Goal: Information Seeking & Learning: Check status

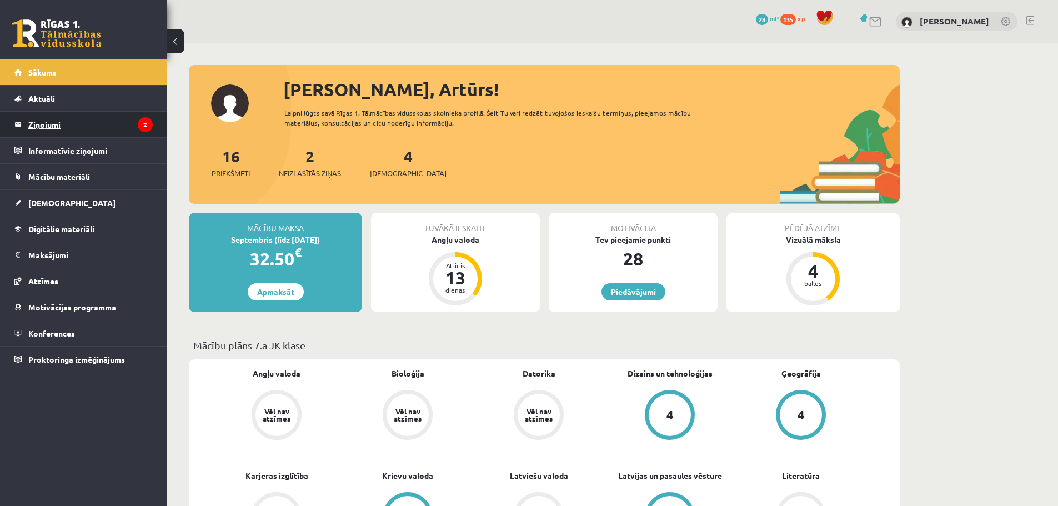
click at [120, 124] on legend "Ziņojumi 2" at bounding box center [90, 125] width 124 height 26
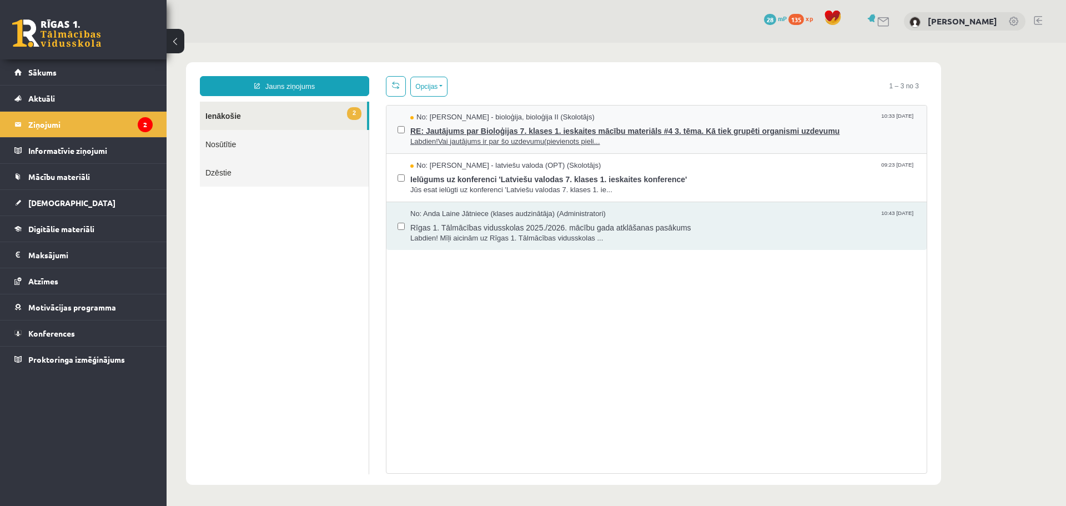
click at [515, 137] on span "Labdien!Vai jautājums ir par šo uzdevumu(pievienots pieli..." at bounding box center [662, 142] width 505 height 11
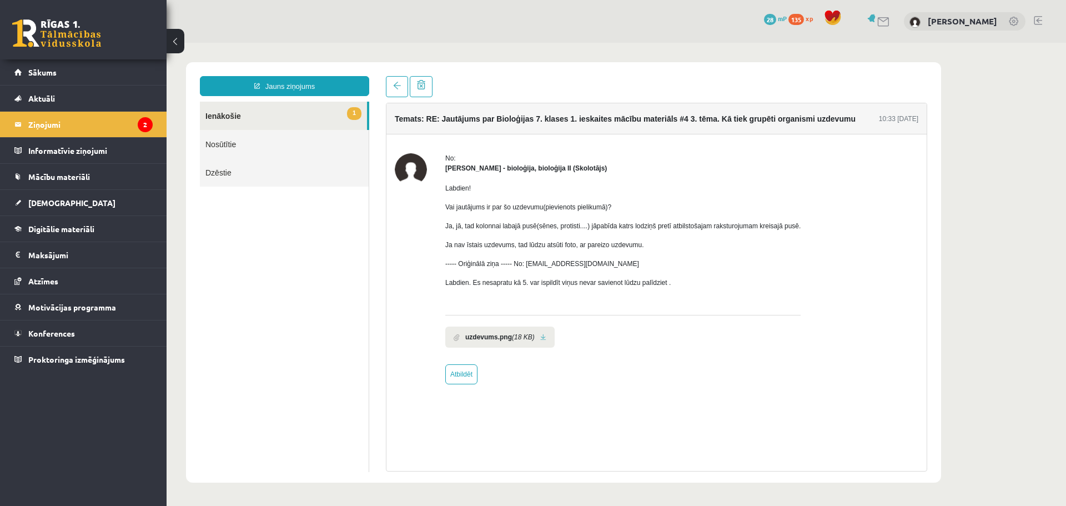
click at [535, 206] on p "Vai jautājums ir par šo uzdevumu(pievienots pielikumā)?" at bounding box center [622, 207] width 355 height 10
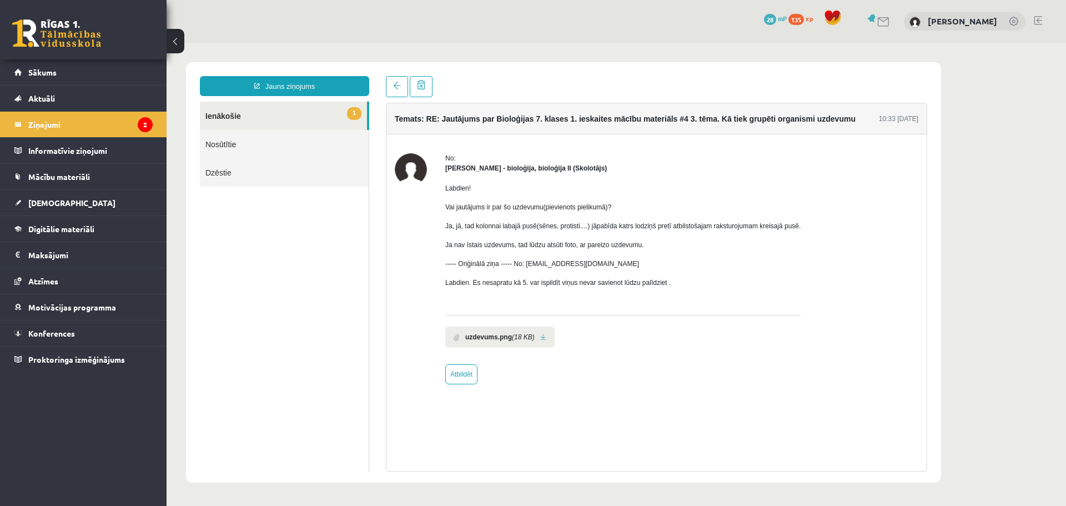
click at [534, 227] on p "Ja, jā, tad kolonnai labajā pusē(sēnes, protisti....) jāpabīda katrs lodziņš pr…" at bounding box center [622, 226] width 355 height 10
click at [545, 228] on p "Ja, jā, tad kolonnai labajā pusē(sēnes, protisti....) jāpabīda katrs lodziņš pr…" at bounding box center [622, 226] width 355 height 10
click at [455, 334] on span at bounding box center [457, 337] width 6 height 7
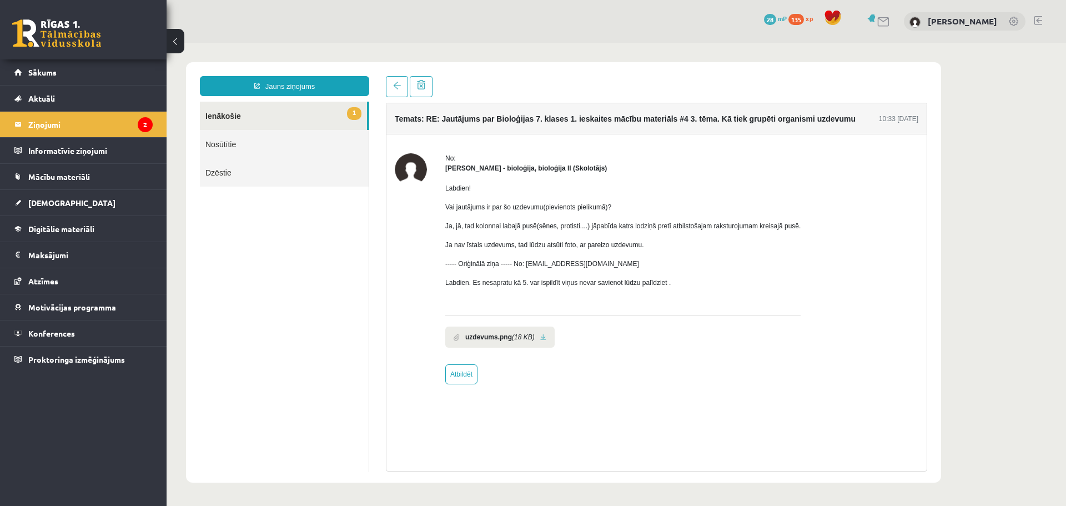
click at [274, 141] on link "Nosūtītie" at bounding box center [284, 144] width 169 height 28
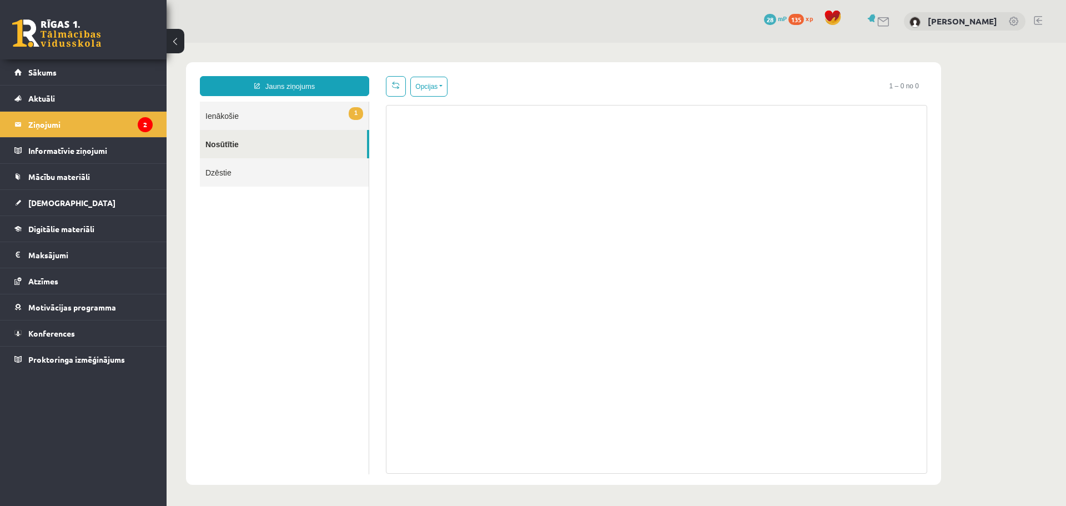
click at [258, 117] on link "1 Ienākošie" at bounding box center [284, 116] width 169 height 28
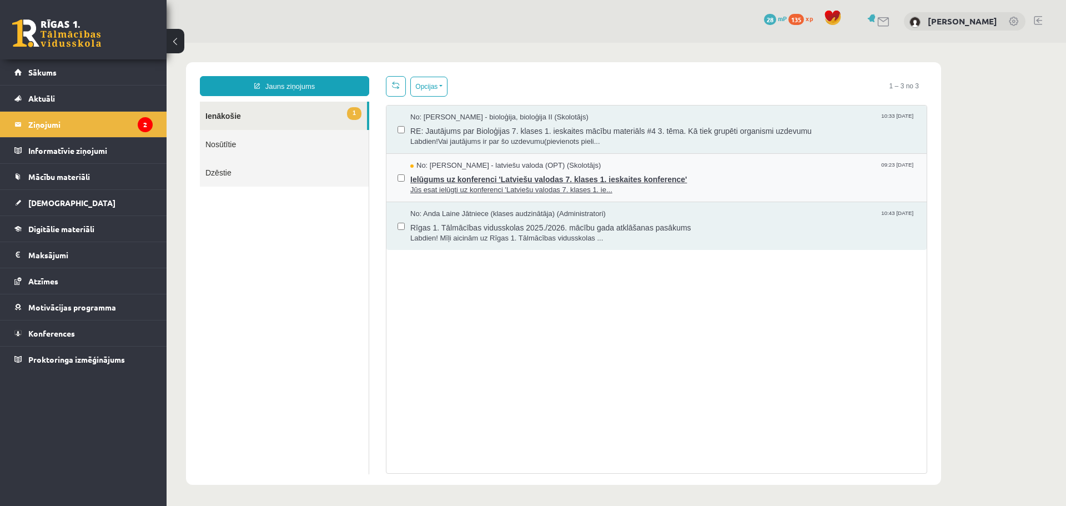
click at [568, 185] on span "Jūs esat ielūgti uz konferenci 'Latviešu valodas 7. klases 1. ie..." at bounding box center [662, 190] width 505 height 11
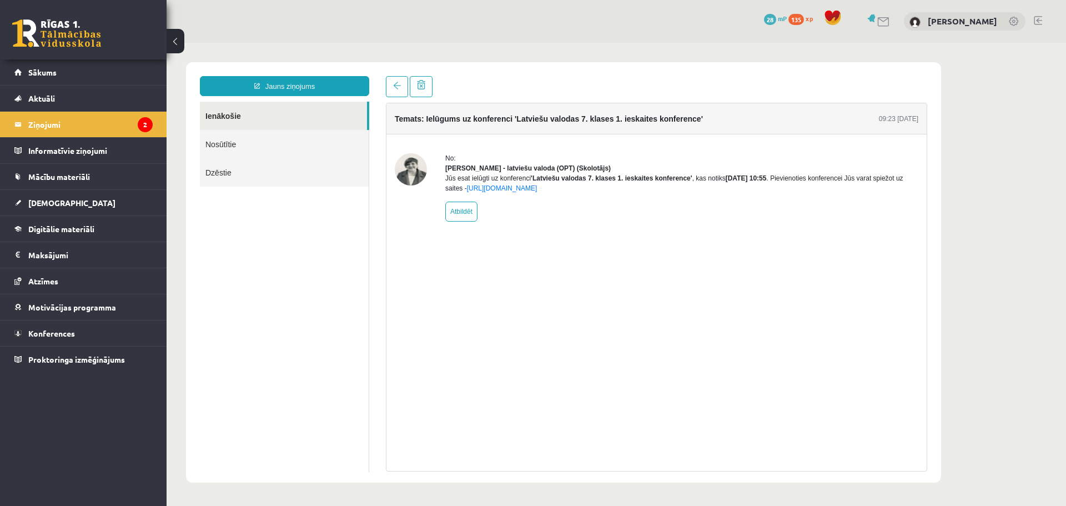
click at [240, 110] on link "Ienākošie" at bounding box center [283, 116] width 167 height 28
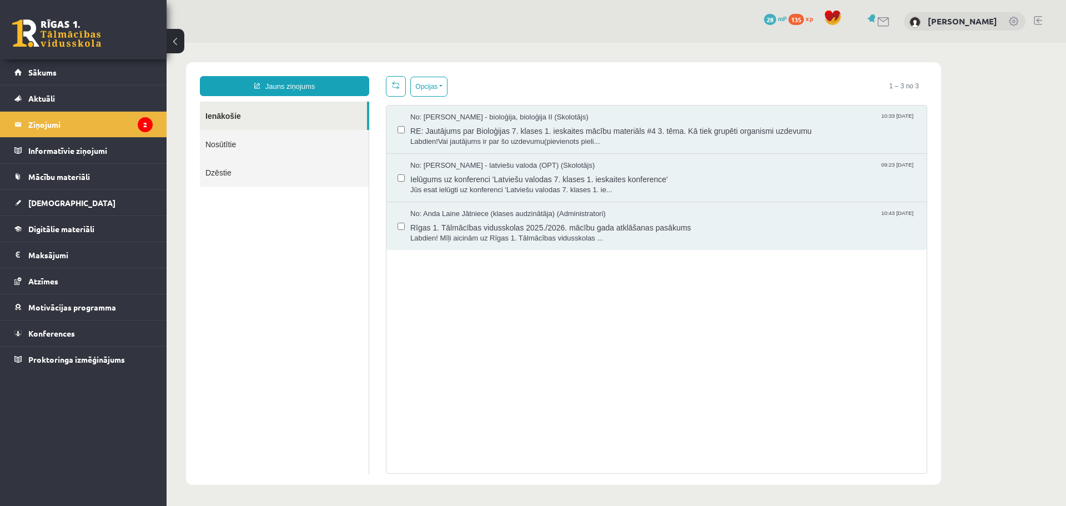
click at [235, 132] on link "Nosūtītie" at bounding box center [284, 144] width 169 height 28
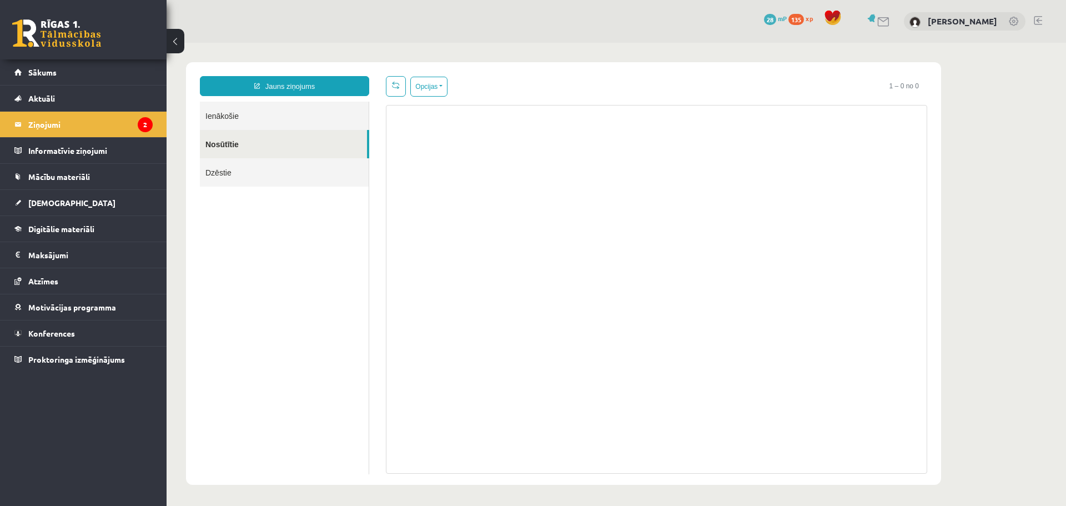
click at [235, 120] on link "Ienākošie" at bounding box center [284, 116] width 169 height 28
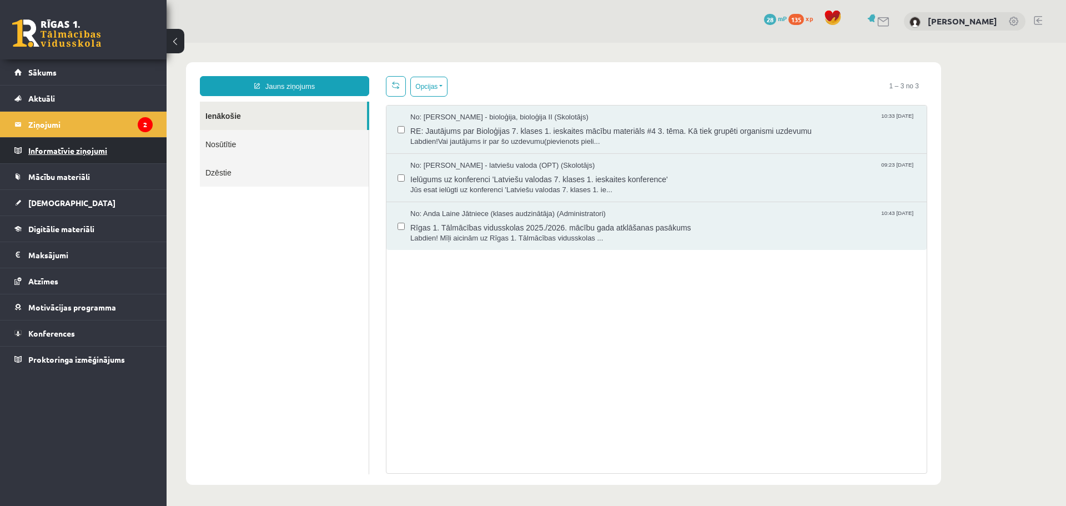
click at [115, 146] on legend "Informatīvie ziņojumi 0" at bounding box center [90, 151] width 124 height 26
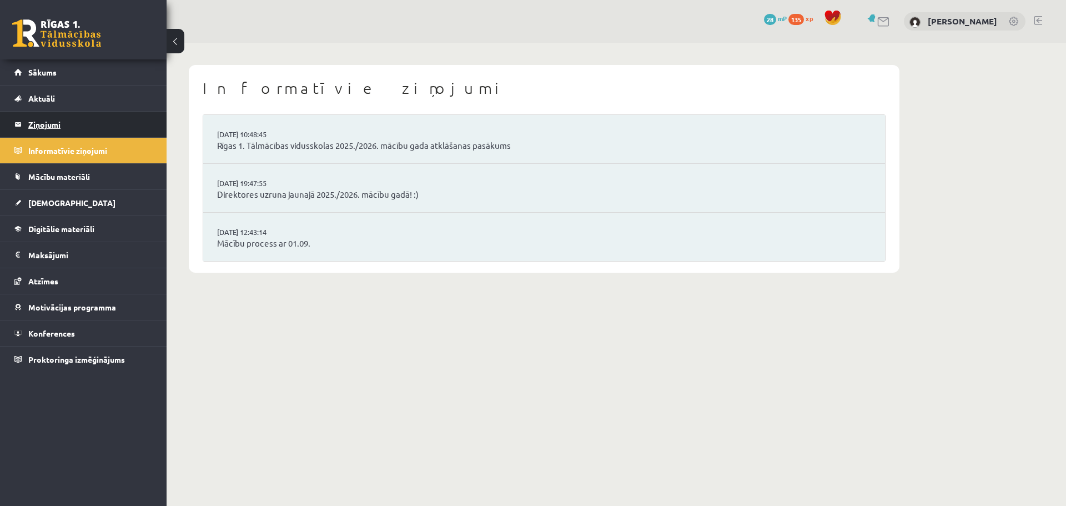
click at [113, 130] on legend "Ziņojumi 2" at bounding box center [90, 125] width 124 height 26
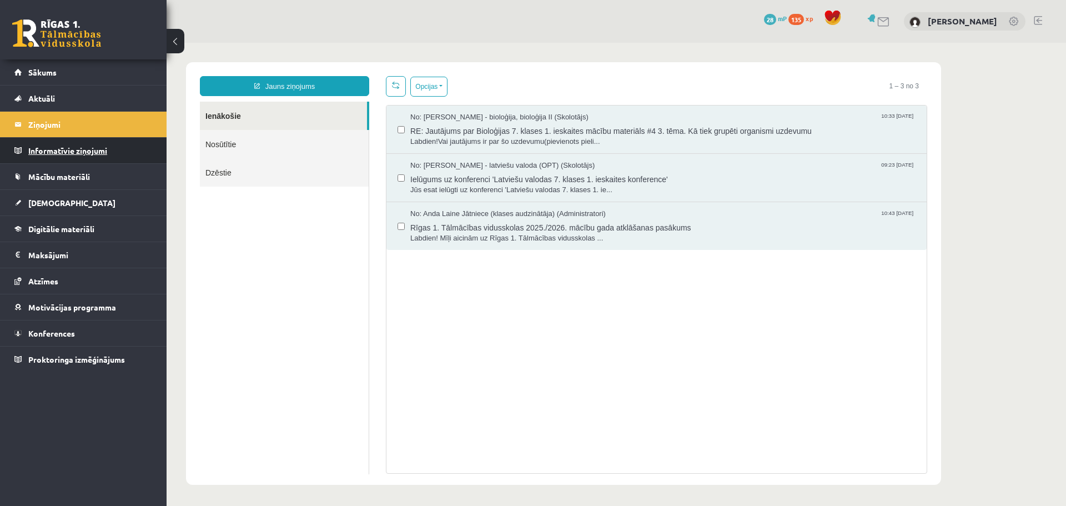
click at [87, 152] on legend "Informatīvie ziņojumi 0" at bounding box center [90, 151] width 124 height 26
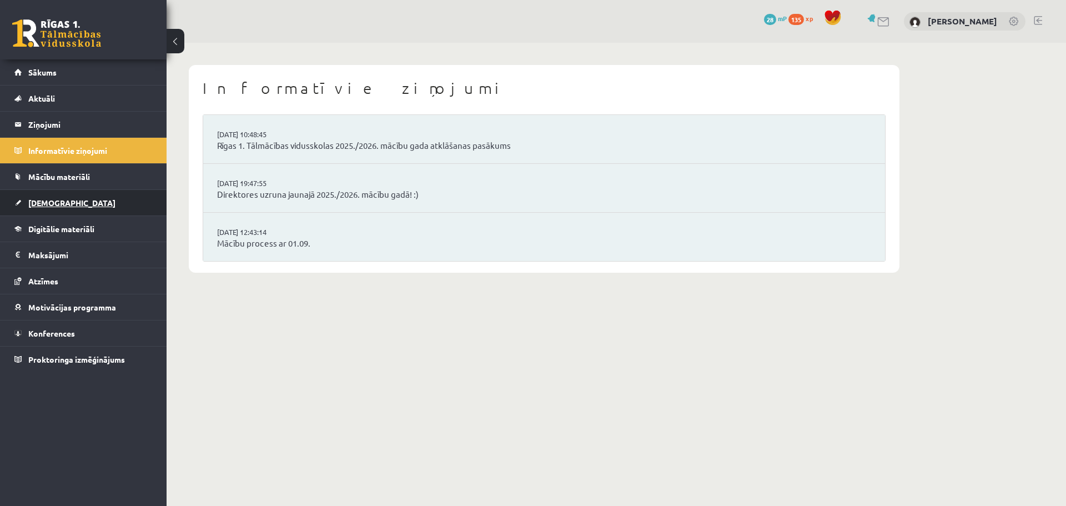
click at [71, 198] on link "[DEMOGRAPHIC_DATA]" at bounding box center [83, 203] width 138 height 26
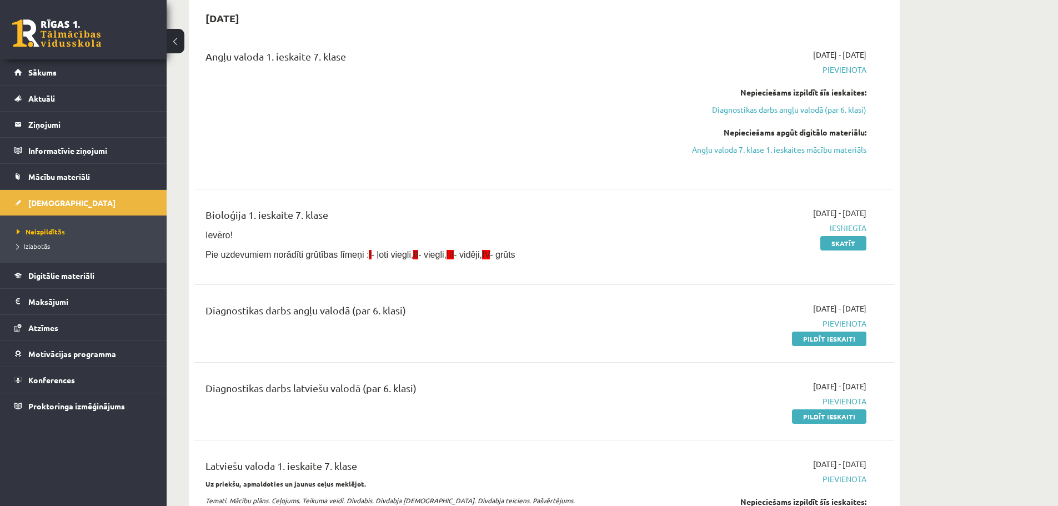
scroll to position [111, 0]
click at [845, 247] on link "Skatīt" at bounding box center [843, 242] width 46 height 14
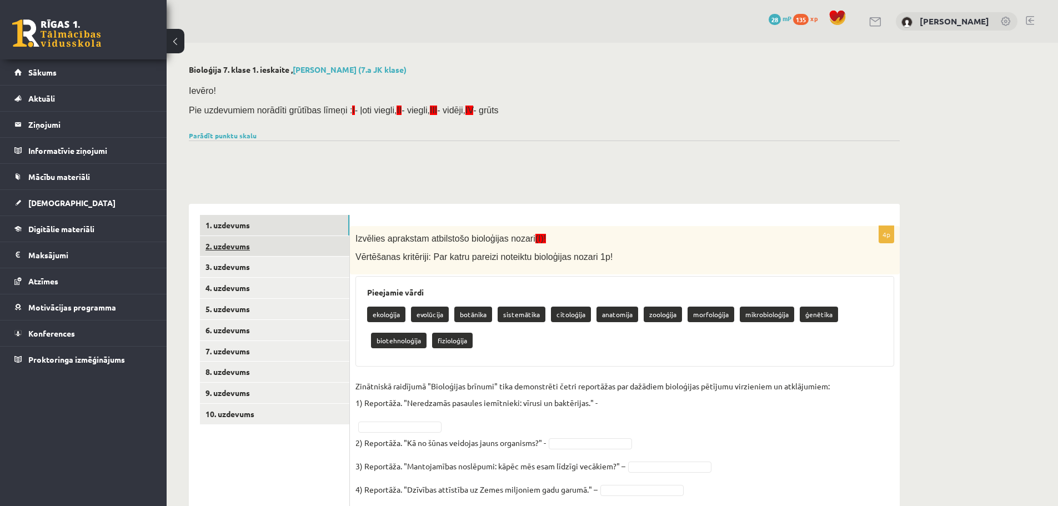
click at [237, 247] on link "2. uzdevums" at bounding box center [274, 246] width 149 height 21
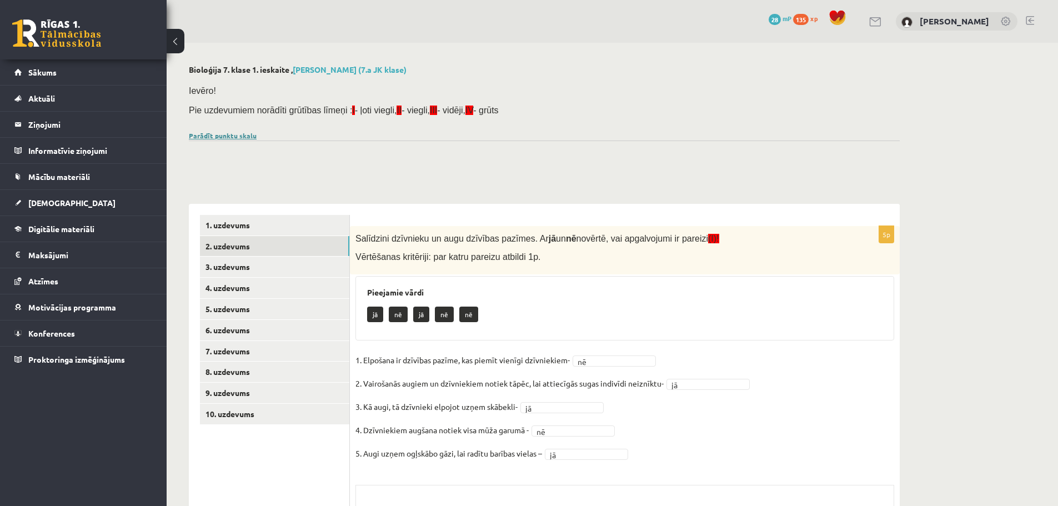
click at [232, 138] on link "Parādīt punktu skalu" at bounding box center [223, 135] width 68 height 9
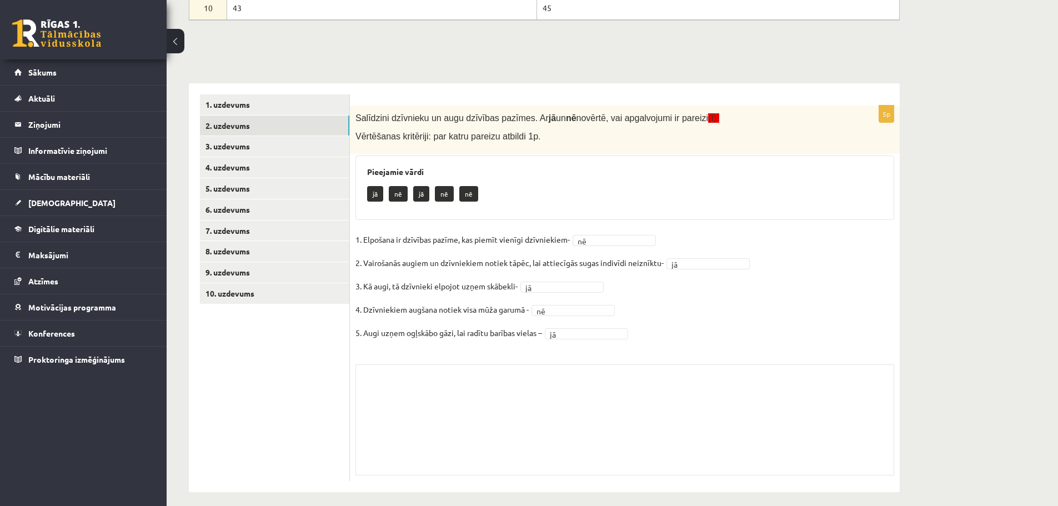
scroll to position [389, 0]
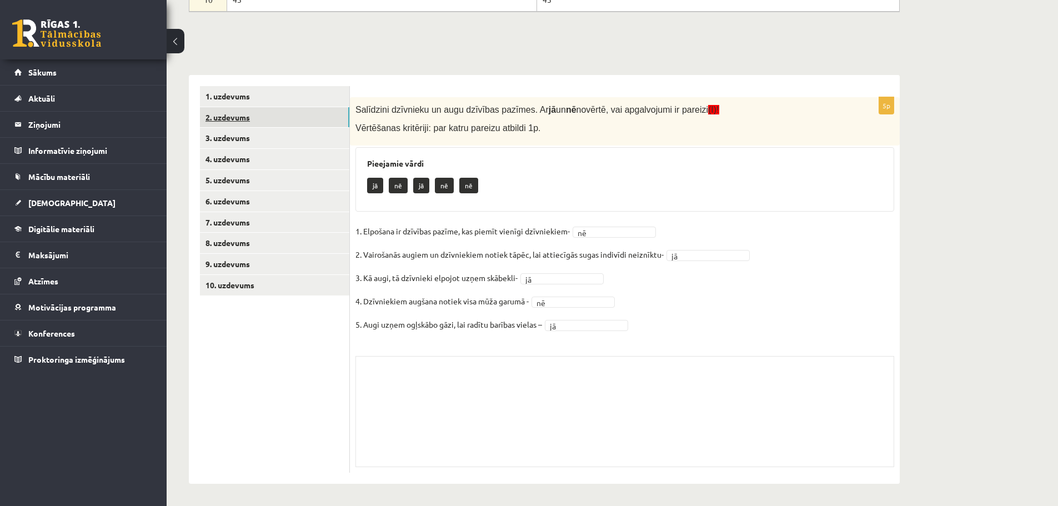
click at [253, 119] on link "2. uzdevums" at bounding box center [274, 117] width 149 height 21
click at [254, 151] on link "4. uzdevums" at bounding box center [274, 159] width 149 height 21
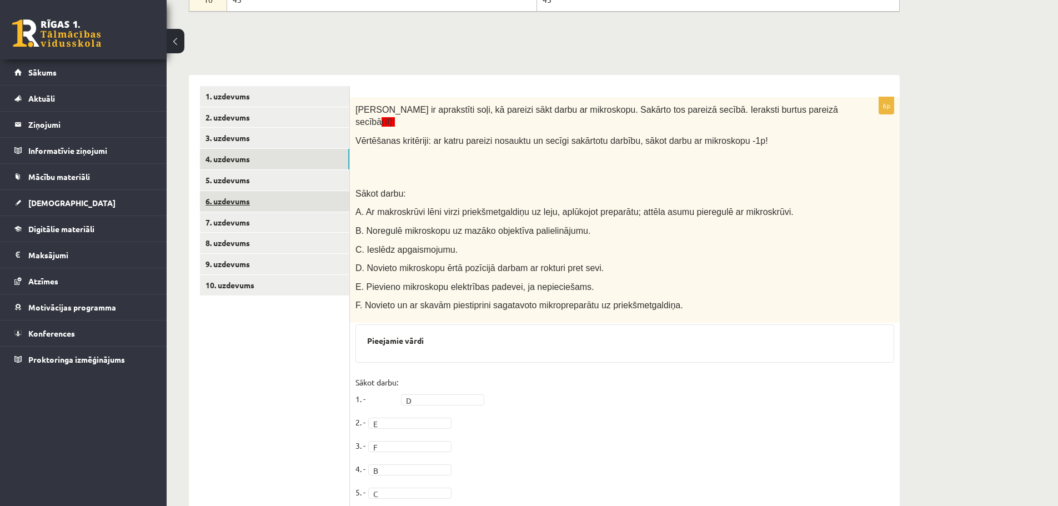
click at [253, 203] on link "6. uzdevums" at bounding box center [274, 201] width 149 height 21
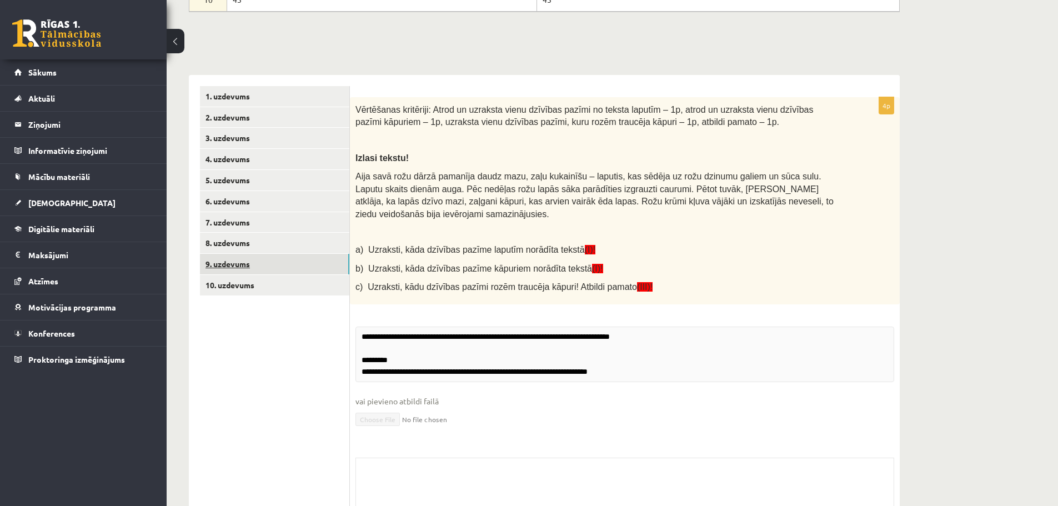
click at [247, 260] on link "9. uzdevums" at bounding box center [274, 264] width 149 height 21
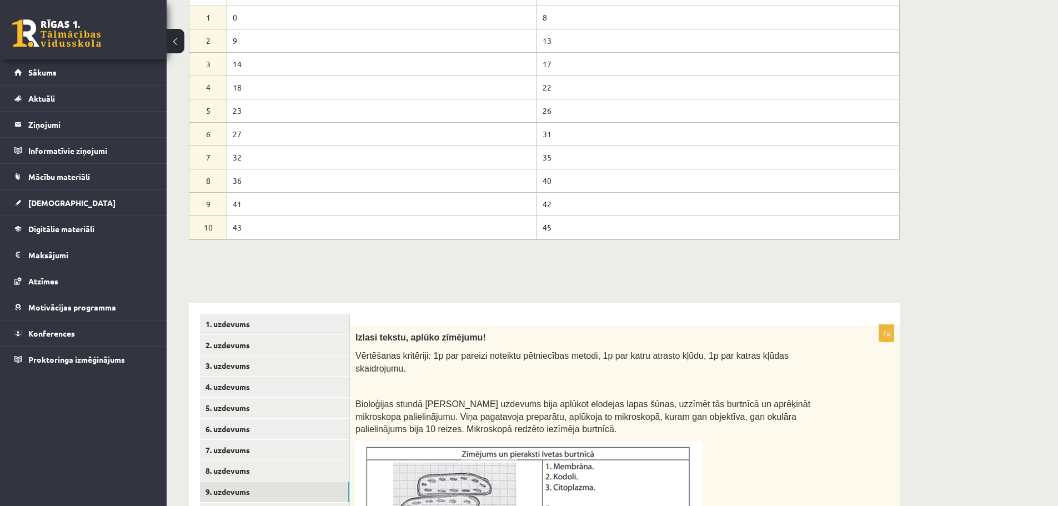
scroll to position [0, 0]
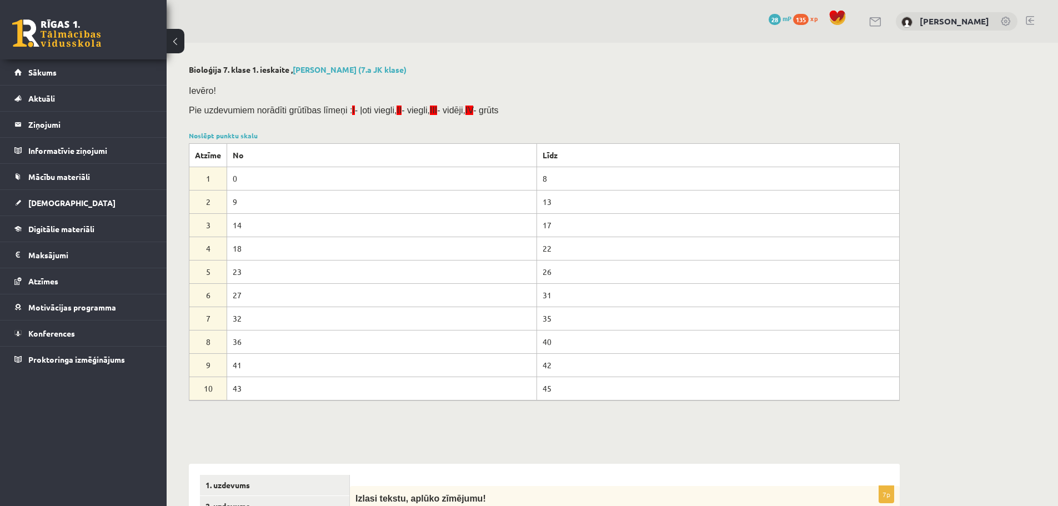
click at [183, 45] on button at bounding box center [176, 41] width 18 height 24
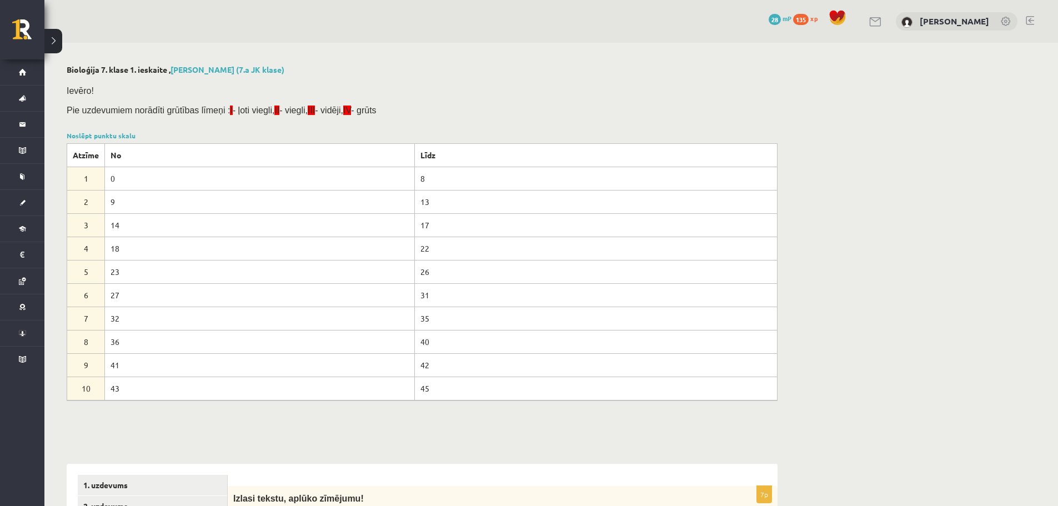
click at [51, 46] on button at bounding box center [53, 41] width 18 height 24
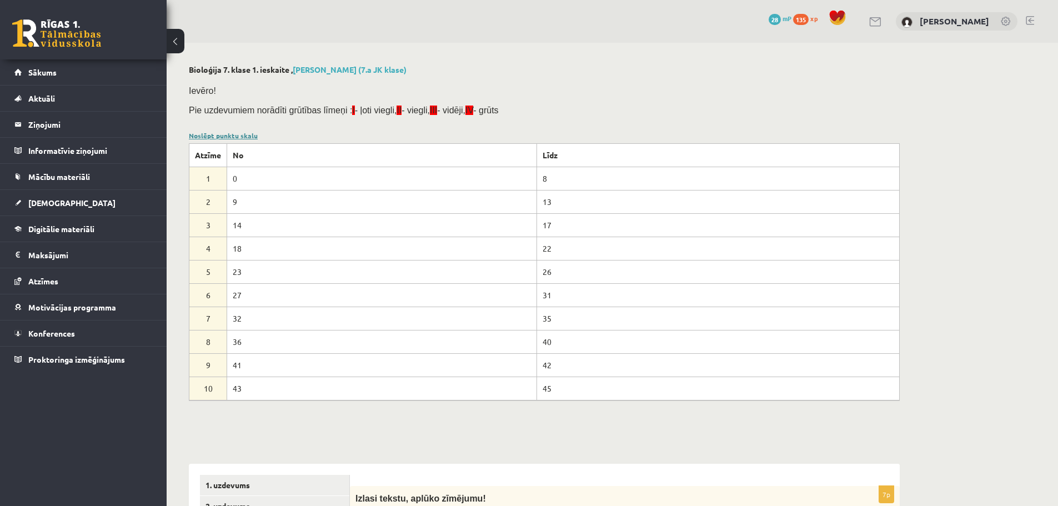
click at [218, 132] on link "Noslēpt punktu skalu" at bounding box center [223, 135] width 69 height 9
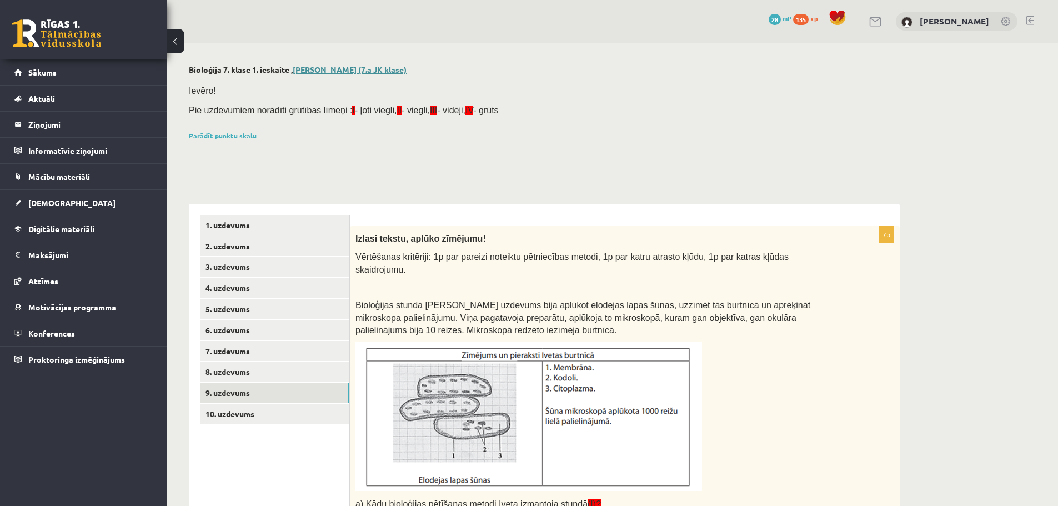
click at [358, 71] on link "Artūrs Šefanovskis (7.a JK klase)" at bounding box center [350, 69] width 114 height 10
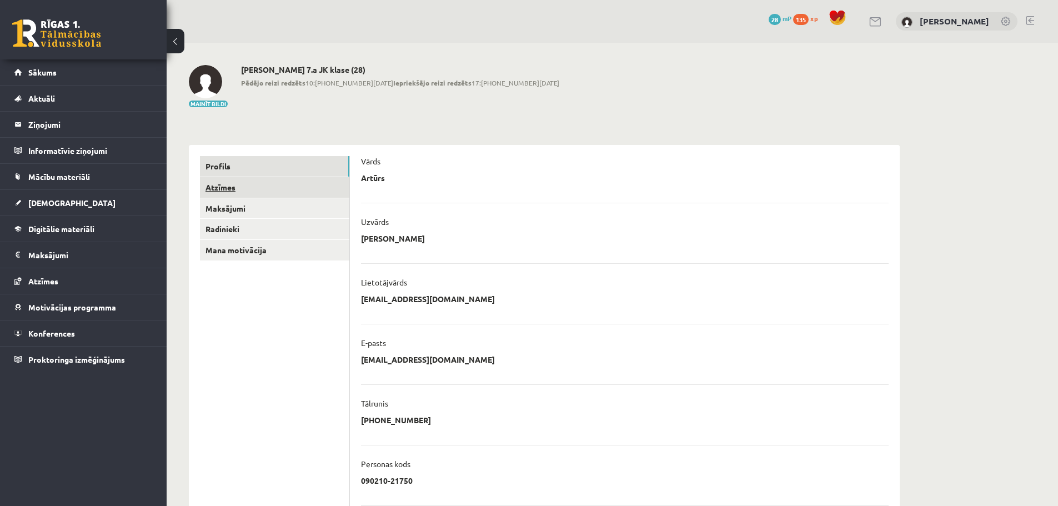
click at [281, 183] on link "Atzīmes" at bounding box center [274, 187] width 149 height 21
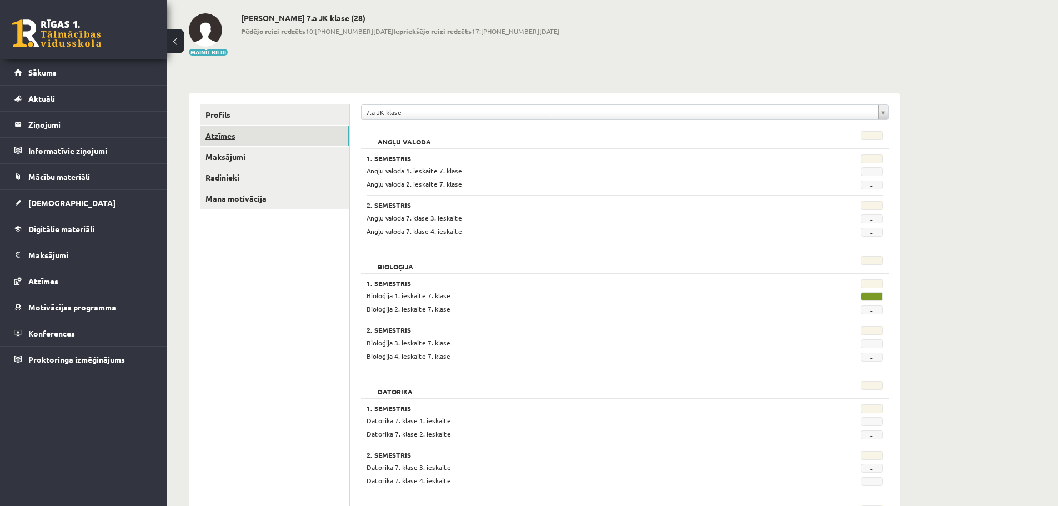
scroll to position [56, 0]
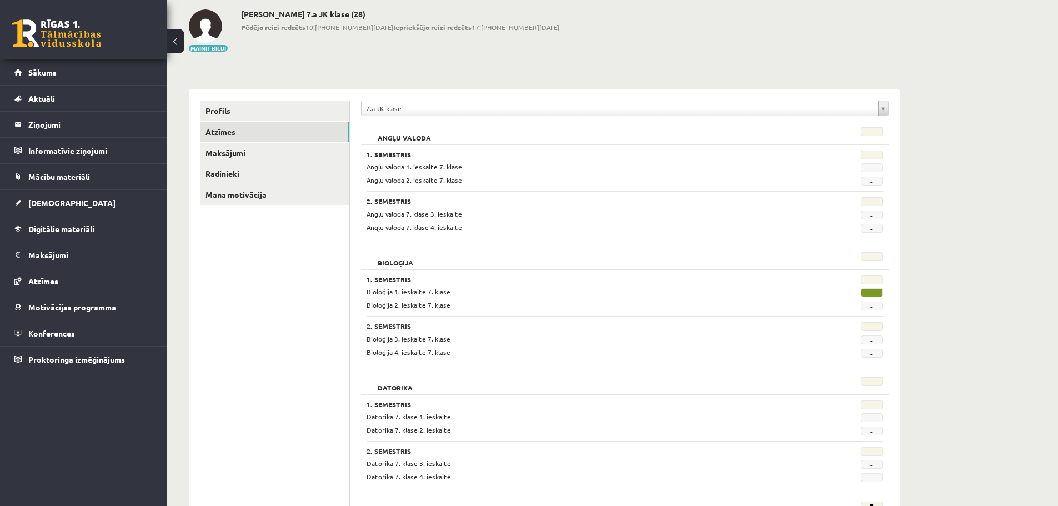
click at [863, 286] on div "-" at bounding box center [846, 291] width 89 height 11
click at [430, 294] on span "Bioloģija 1. ieskaite 7. klase" at bounding box center [408, 291] width 84 height 9
click at [866, 290] on span "-" at bounding box center [872, 292] width 22 height 9
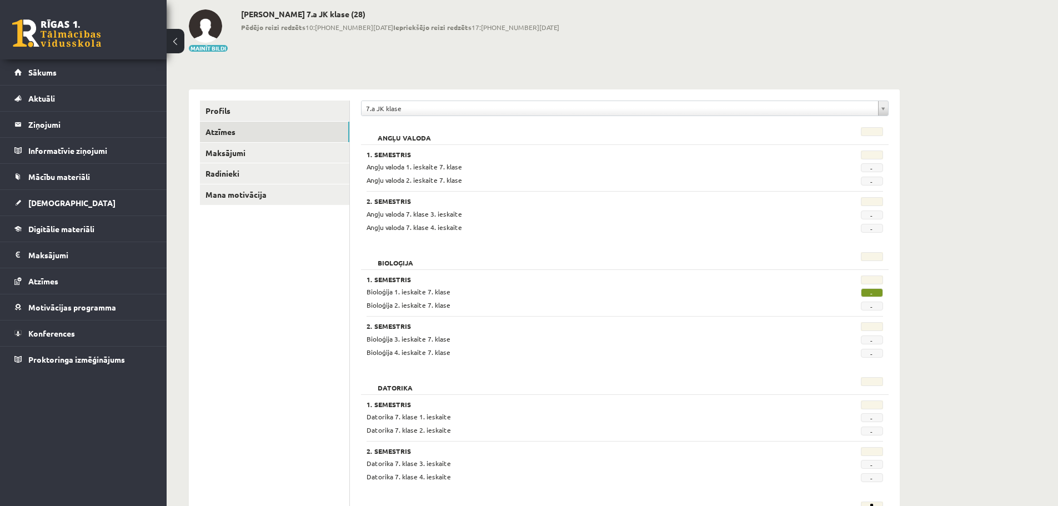
click at [866, 290] on span "-" at bounding box center [872, 292] width 22 height 9
click at [517, 200] on h3 "2. Semestris" at bounding box center [579, 201] width 427 height 8
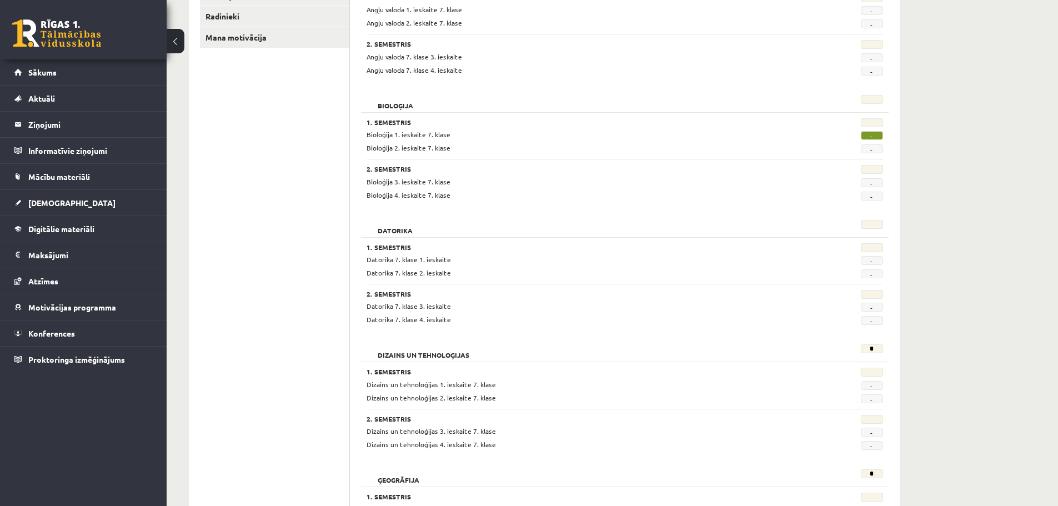
scroll to position [222, 0]
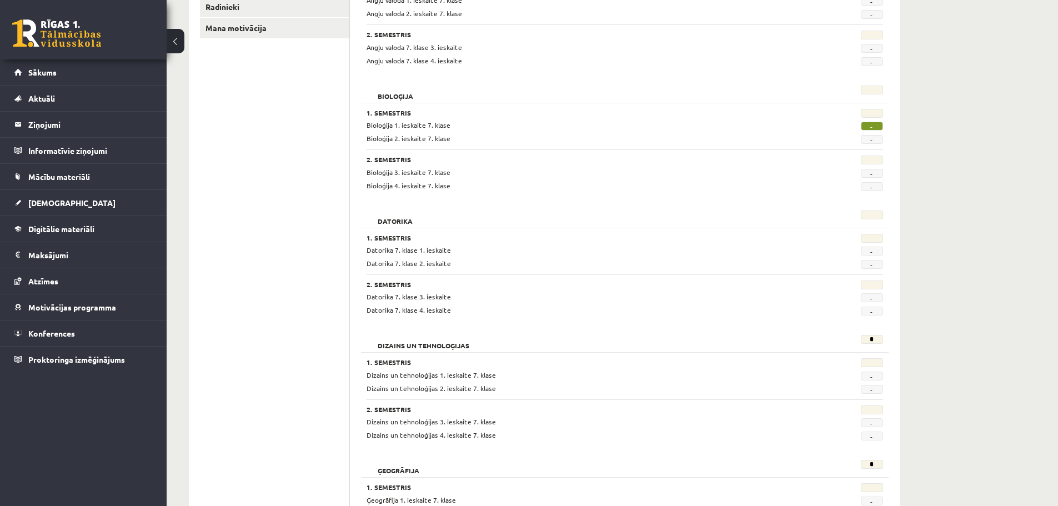
click at [381, 119] on div "1. Semestris" at bounding box center [579, 114] width 427 height 11
click at [381, 122] on span "Bioloģija 1. ieskaite 7. klase" at bounding box center [408, 124] width 84 height 9
drag, startPoint x: 381, startPoint y: 122, endPoint x: 214, endPoint y: 54, distance: 180.3
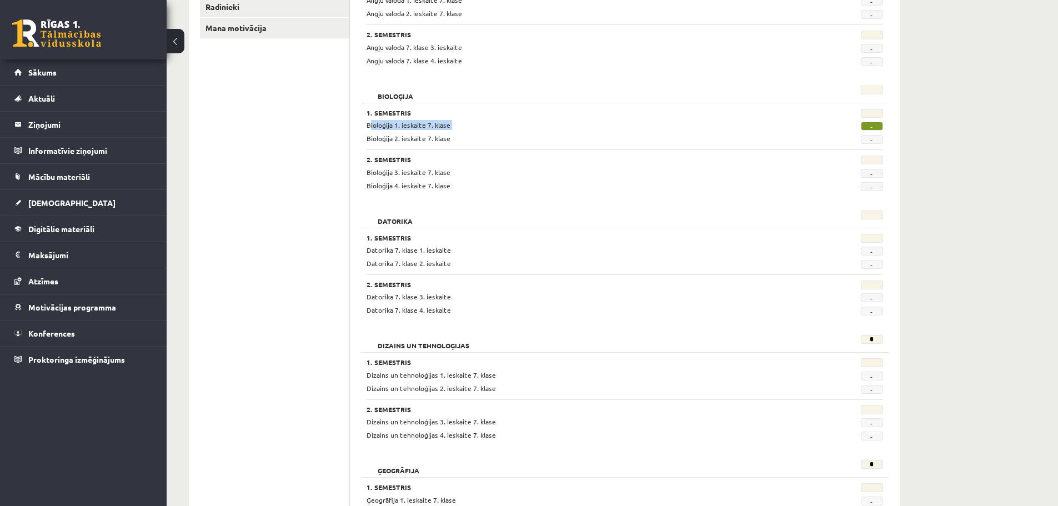
click at [373, 120] on div "Bioloģija 1. ieskaite 7. klase" at bounding box center [580, 125] width 444 height 11
click at [52, 78] on link "Sākums" at bounding box center [83, 72] width 138 height 26
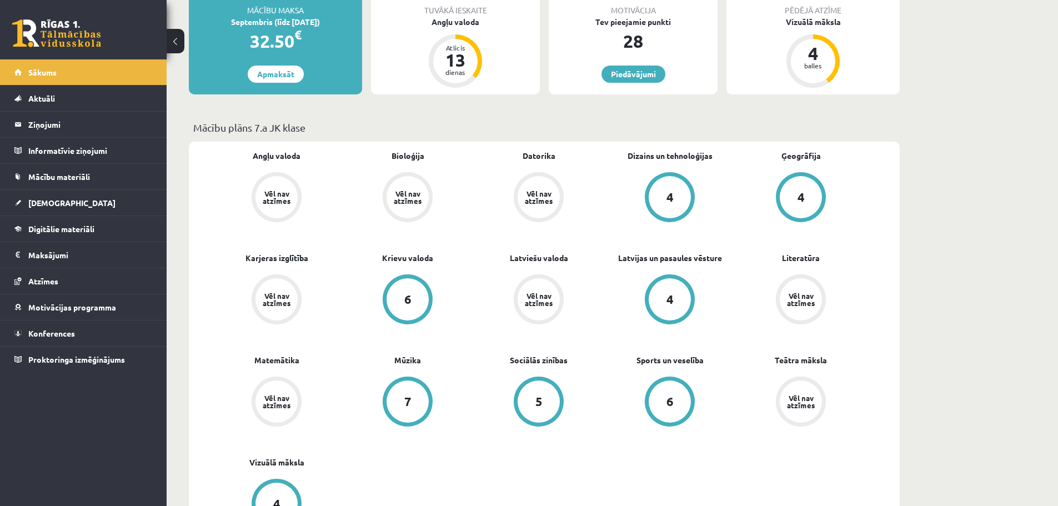
scroll to position [222, 0]
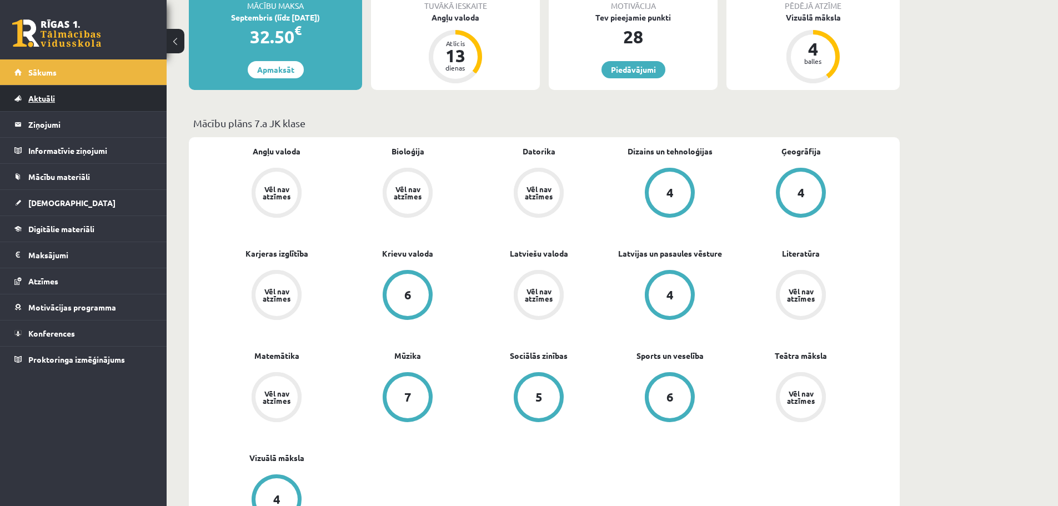
click at [82, 102] on link "Aktuāli" at bounding box center [83, 98] width 138 height 26
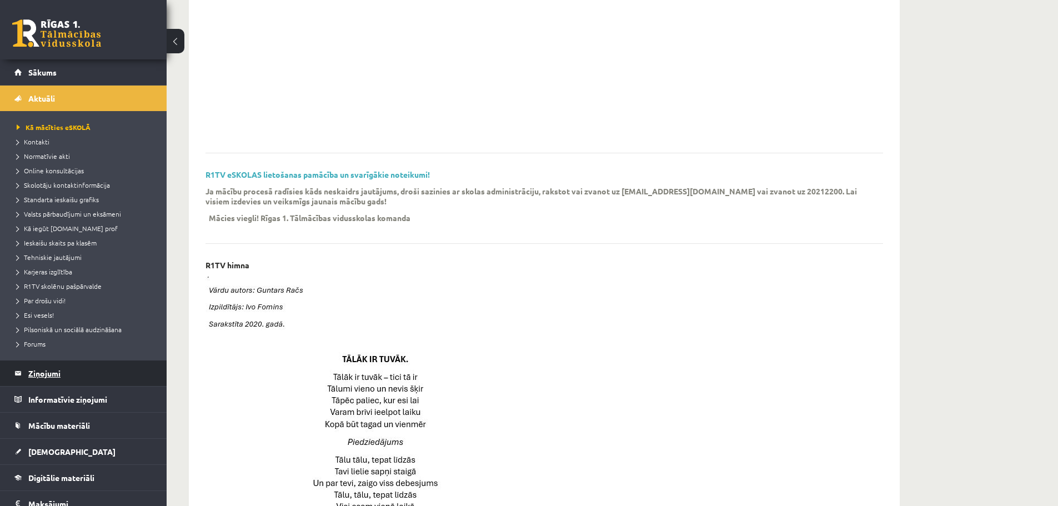
click at [81, 371] on legend "Ziņojumi 0" at bounding box center [90, 373] width 124 height 26
